Goal: Navigation & Orientation: Find specific page/section

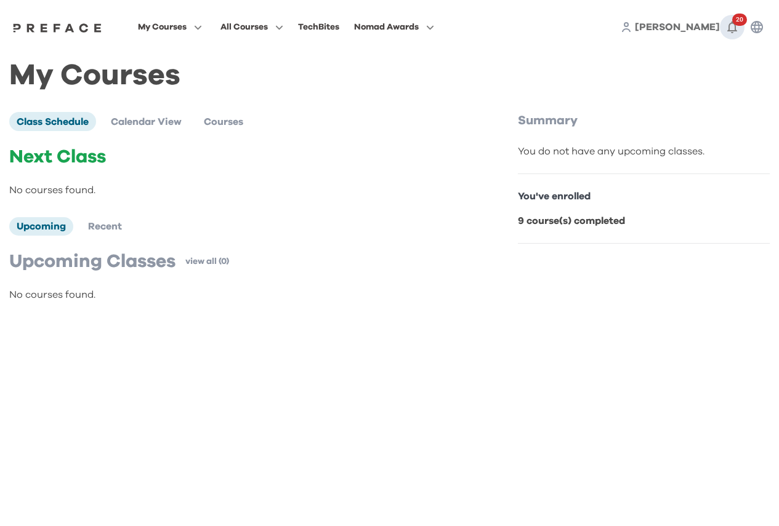
click at [732, 26] on icon "button" at bounding box center [732, 27] width 15 height 15
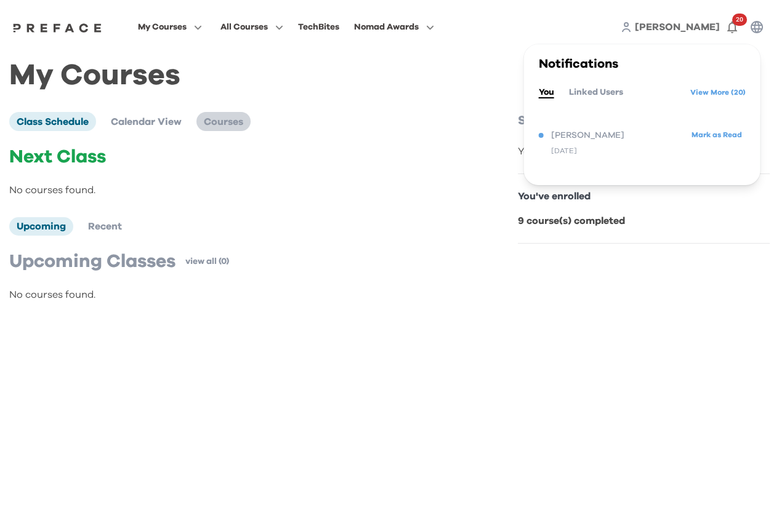
click at [239, 122] on span "Courses" at bounding box center [223, 122] width 39 height 10
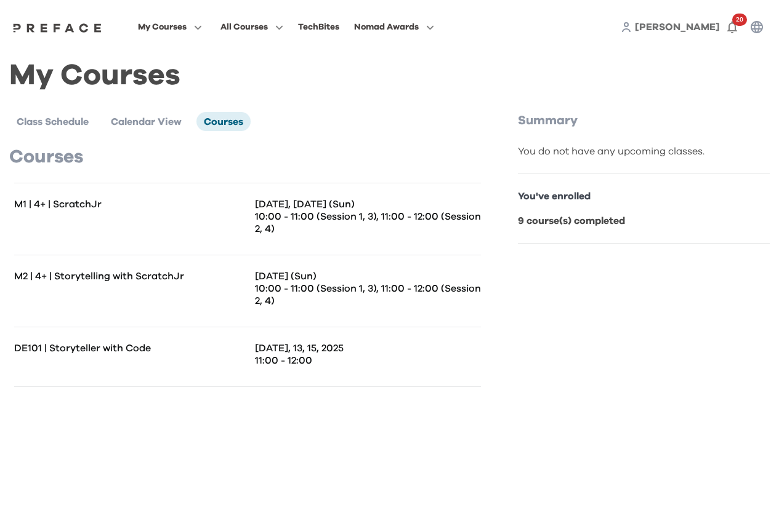
click at [708, 27] on span "[PERSON_NAME]" at bounding box center [677, 27] width 85 height 10
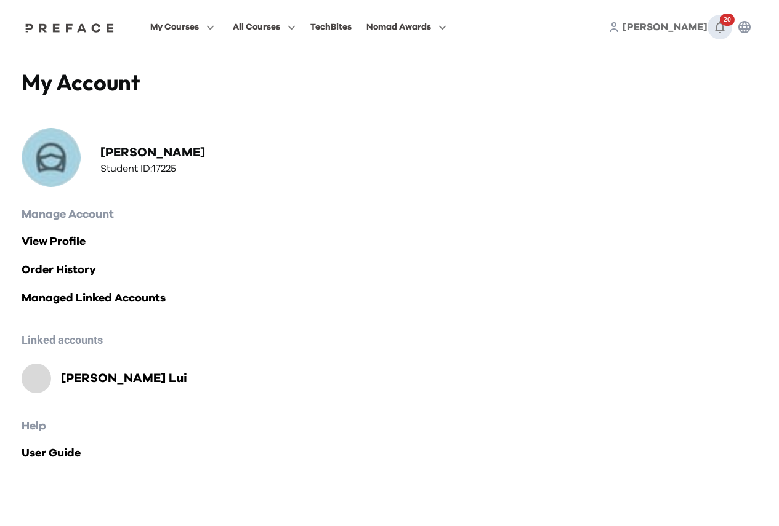
click at [716, 25] on icon "button" at bounding box center [719, 27] width 15 height 15
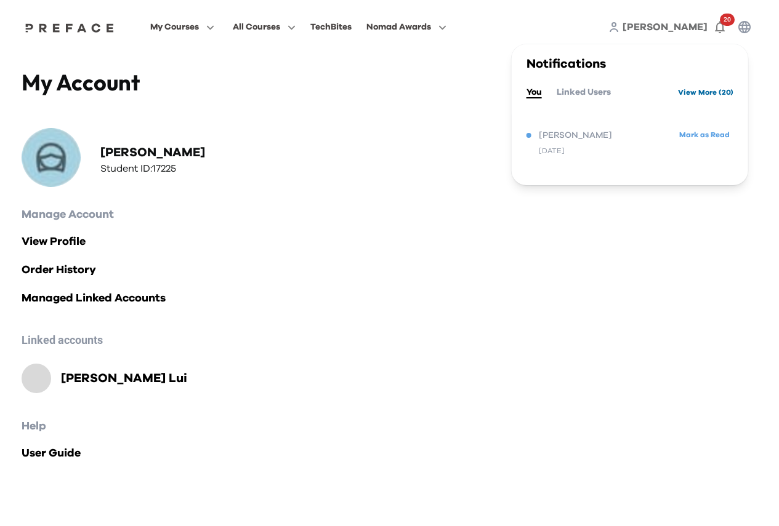
click at [689, 95] on link "View More ( 20 )" at bounding box center [705, 93] width 55 height 20
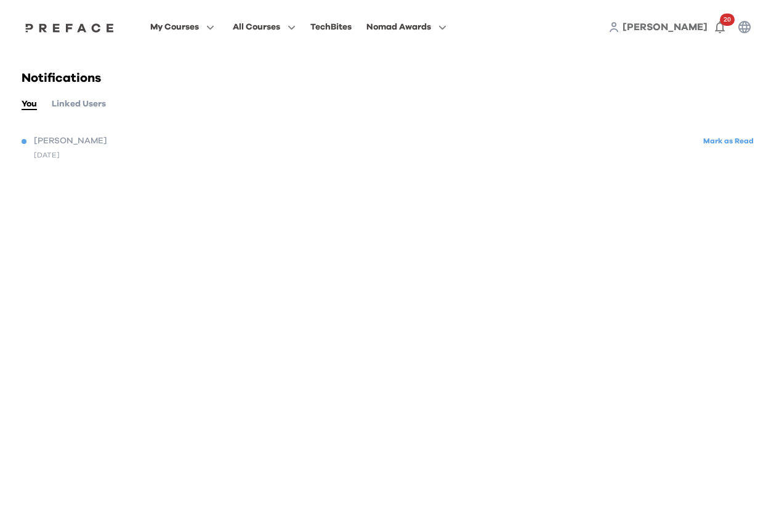
click at [90, 110] on button "Linked Users" at bounding box center [79, 104] width 54 height 14
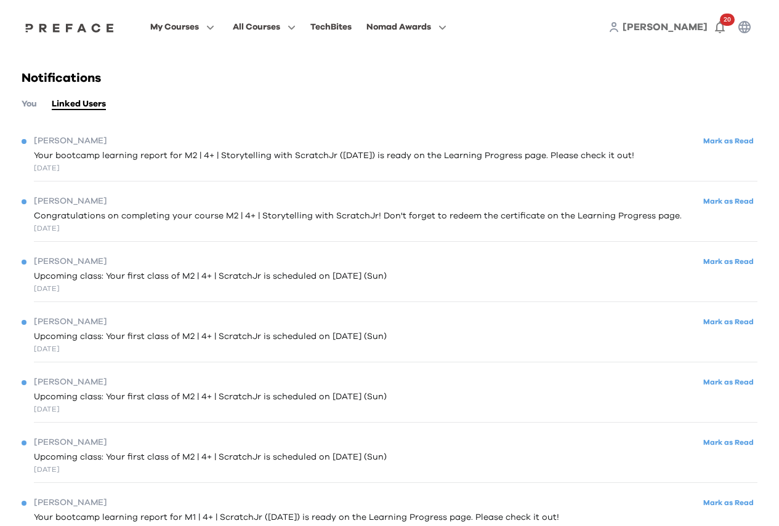
click at [79, 220] on span "Congratulations on completing your course M2 | 4+ | Storytelling with ScratchJr…" at bounding box center [358, 216] width 648 height 13
click at [31, 105] on button "You" at bounding box center [29, 104] width 15 height 14
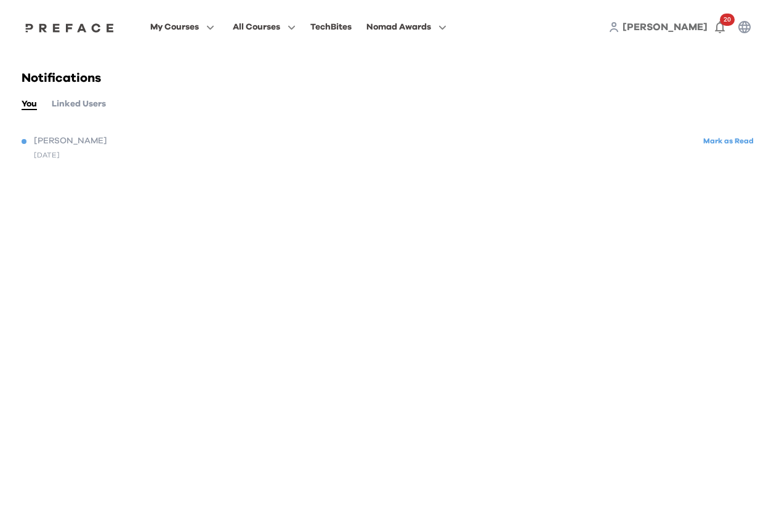
click at [47, 150] on div "[DATE]" at bounding box center [47, 155] width 26 height 11
click at [619, 28] on icon at bounding box center [613, 27] width 11 height 11
click at [695, 27] on span "[PERSON_NAME]" at bounding box center [665, 27] width 85 height 10
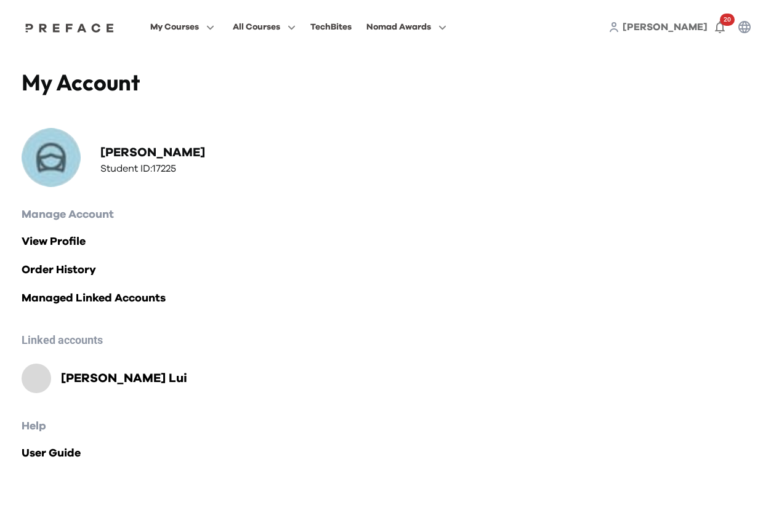
click at [101, 382] on h2 "Duncan Lui" at bounding box center [124, 378] width 126 height 17
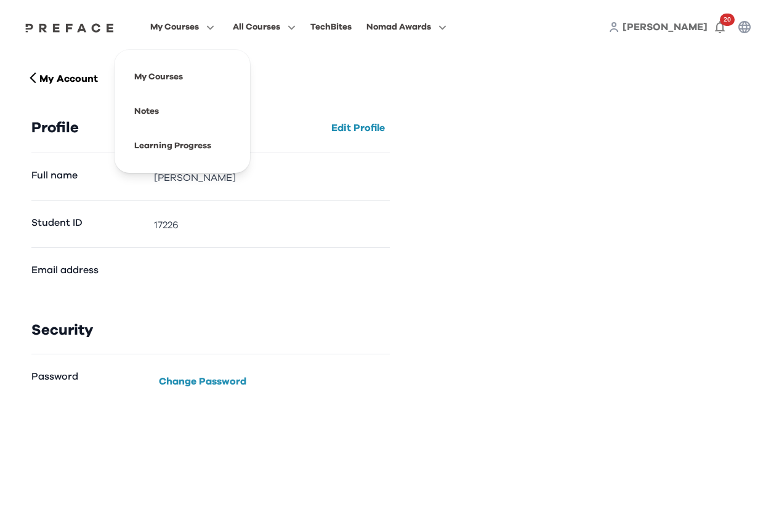
click at [179, 30] on span "My Courses" at bounding box center [174, 27] width 49 height 15
click at [166, 79] on span at bounding box center [182, 77] width 116 height 34
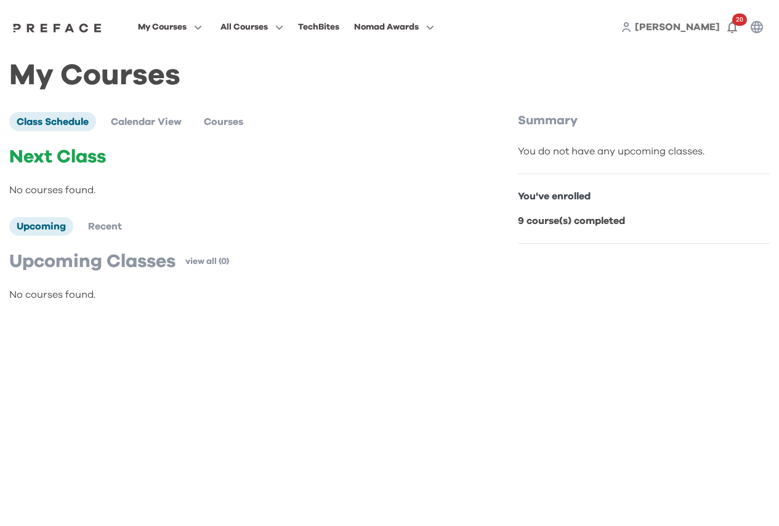
click at [588, 226] on b "9 course(s) completed" at bounding box center [571, 221] width 107 height 10
click at [577, 141] on div "Summary You do not have any upcoming classes. You've enrolled 9 course(s) compl…" at bounding box center [644, 178] width 252 height 132
click at [735, 30] on icon "button" at bounding box center [732, 28] width 10 height 12
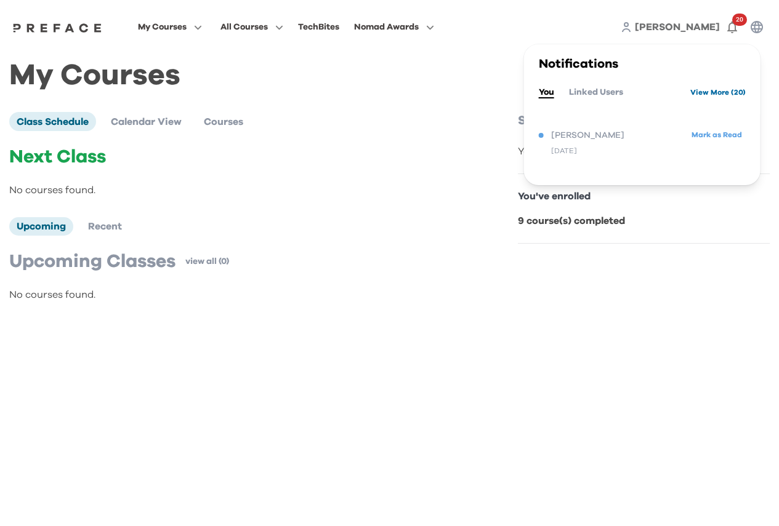
click at [705, 93] on link "View More ( 20 )" at bounding box center [717, 93] width 55 height 20
